Goal: Complete application form

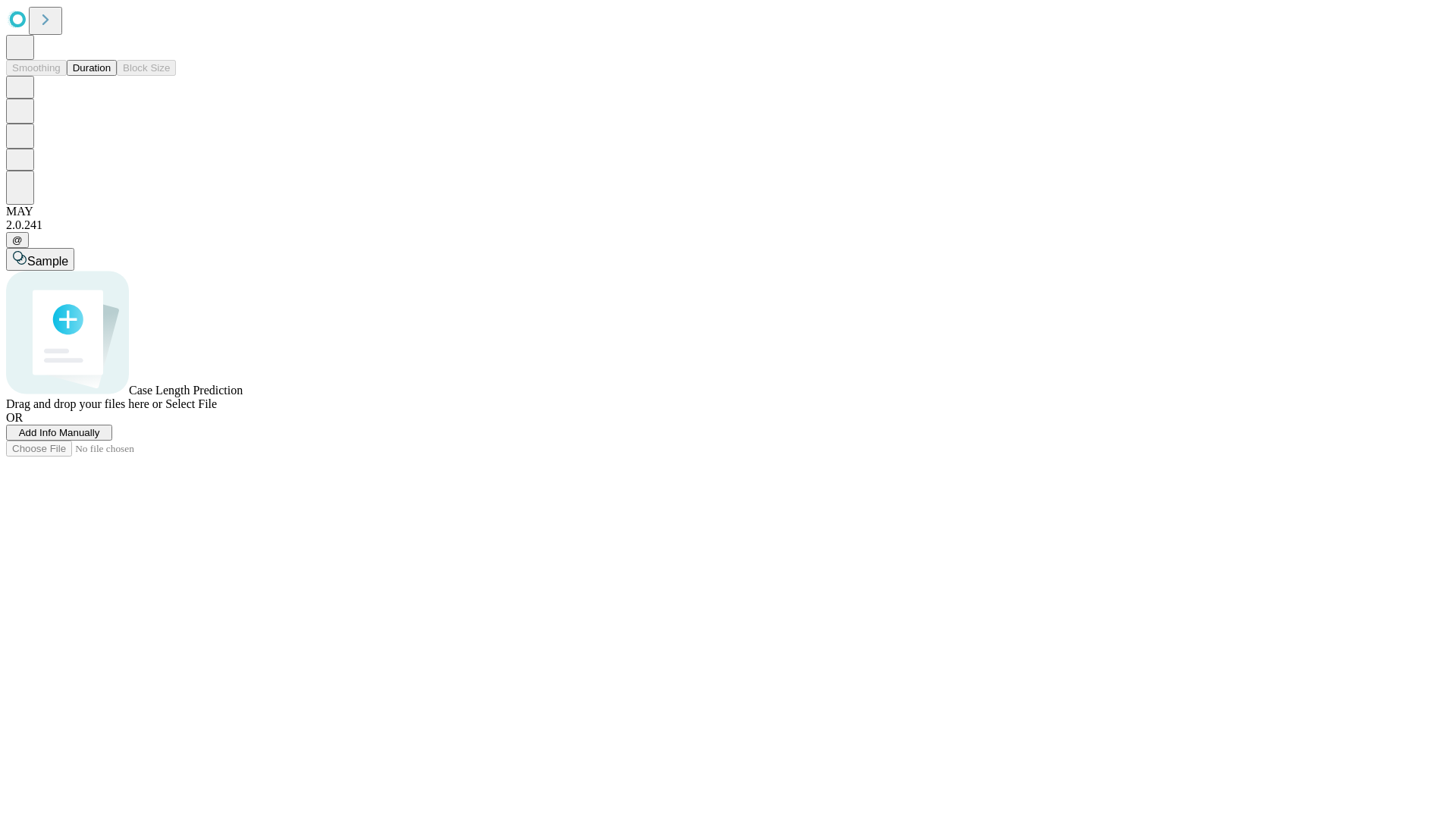
click at [100, 438] on span "Add Info Manually" at bounding box center [59, 432] width 81 height 11
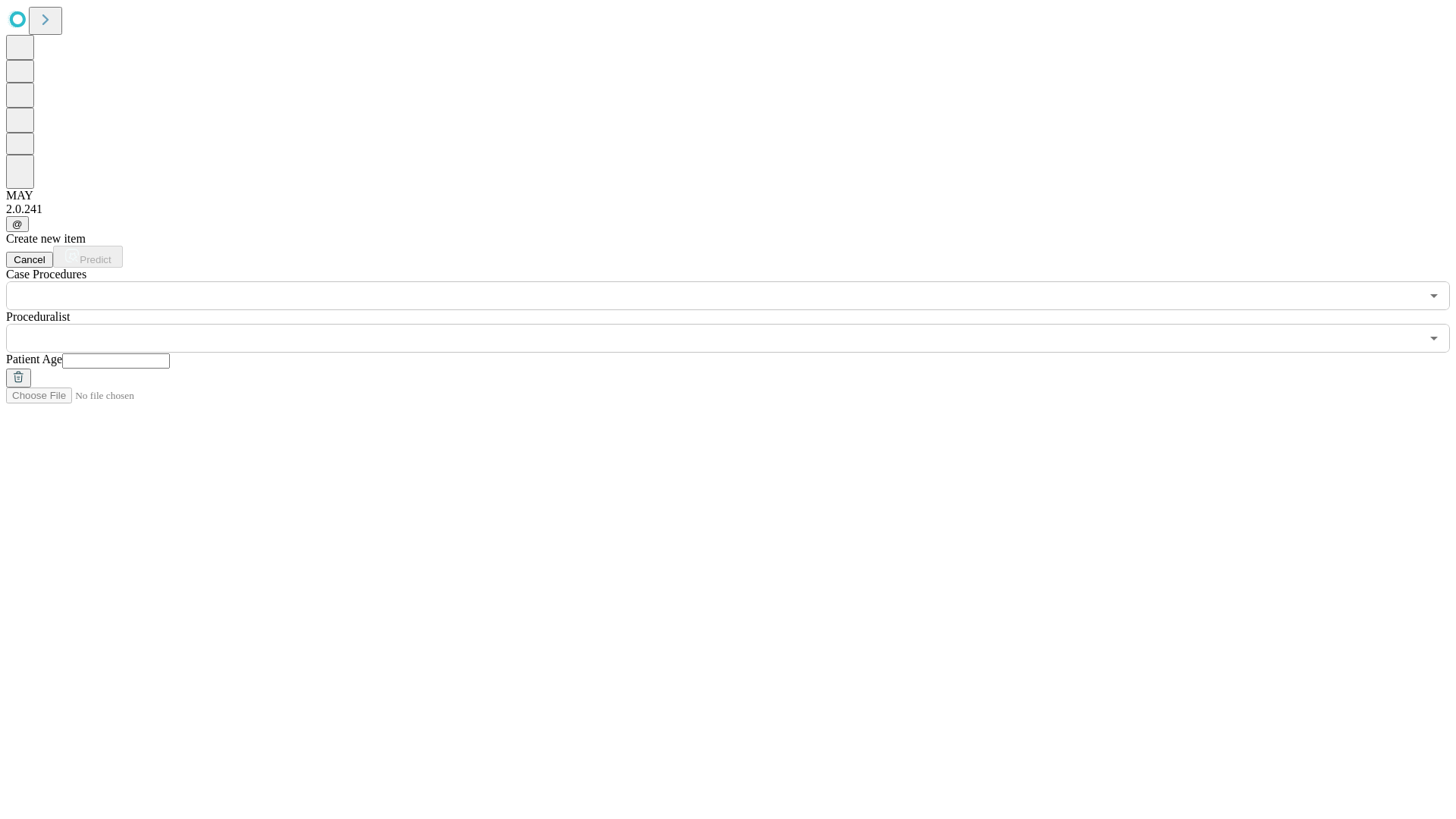
click at [170, 353] on input "text" at bounding box center [116, 361] width 108 height 15
type input "**"
click at [739, 324] on input "text" at bounding box center [713, 339] width 1415 height 29
